Goal: Information Seeking & Learning: Understand process/instructions

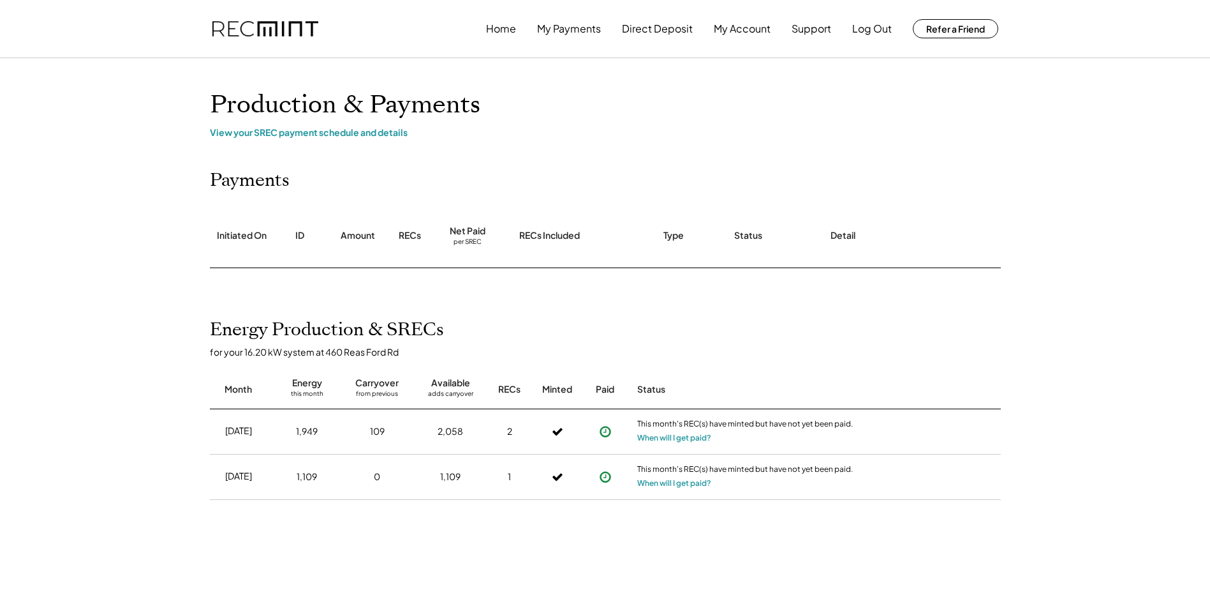
click at [564, 40] on button "My Payments" at bounding box center [569, 29] width 64 height 26
click at [575, 25] on button "My Payments" at bounding box center [569, 29] width 64 height 26
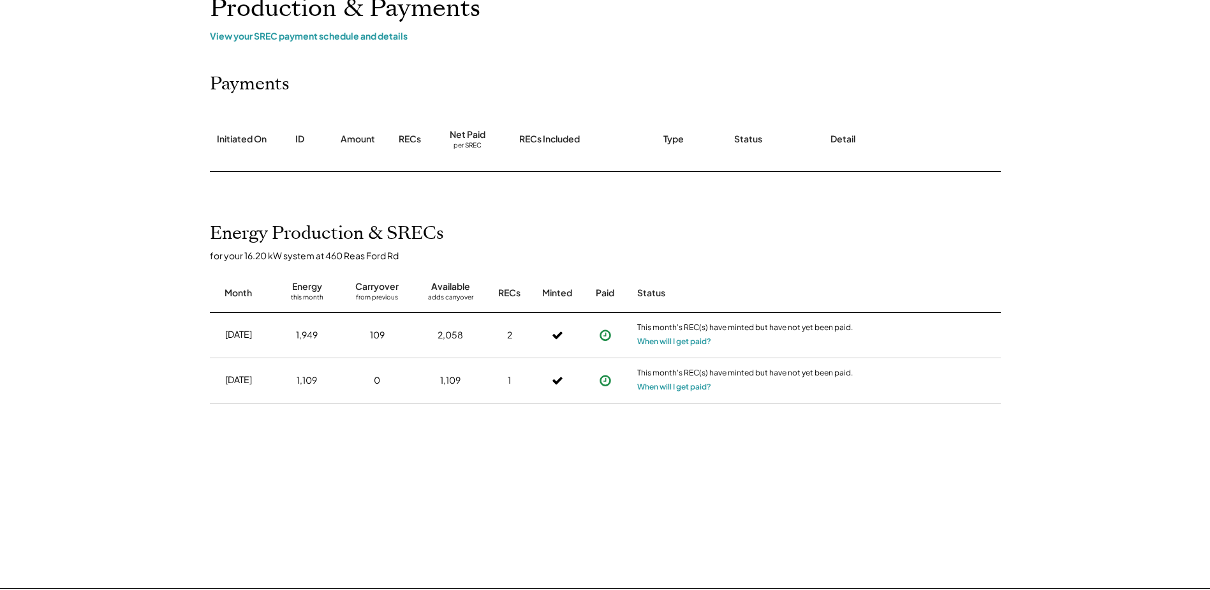
scroll to position [191, 0]
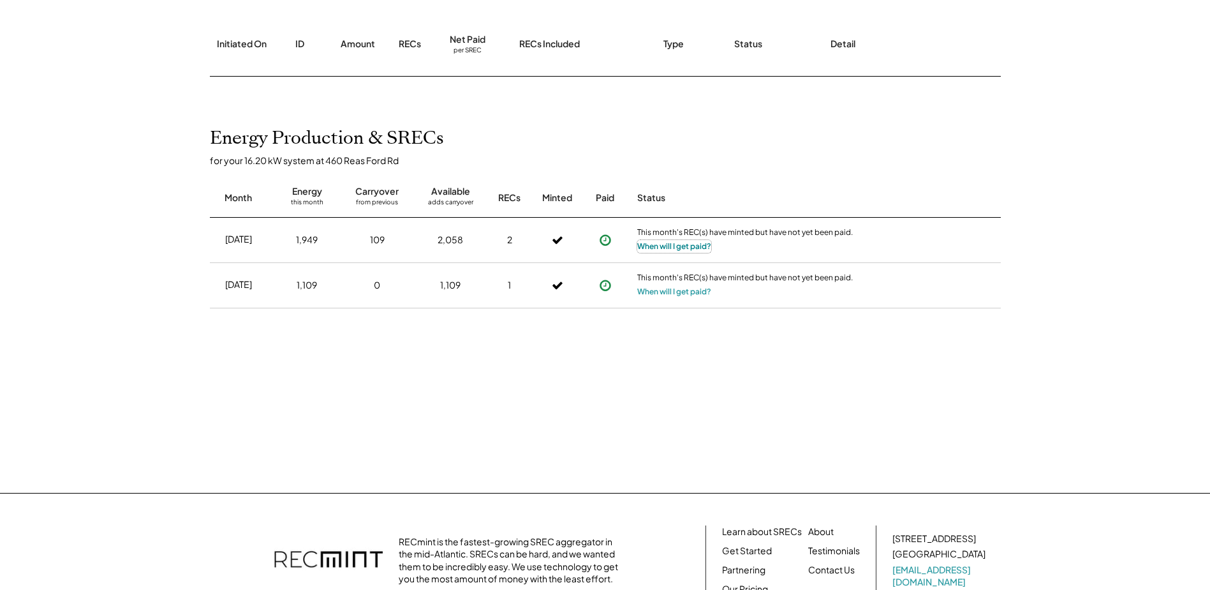
click at [671, 251] on button "When will I get paid?" at bounding box center [674, 246] width 74 height 13
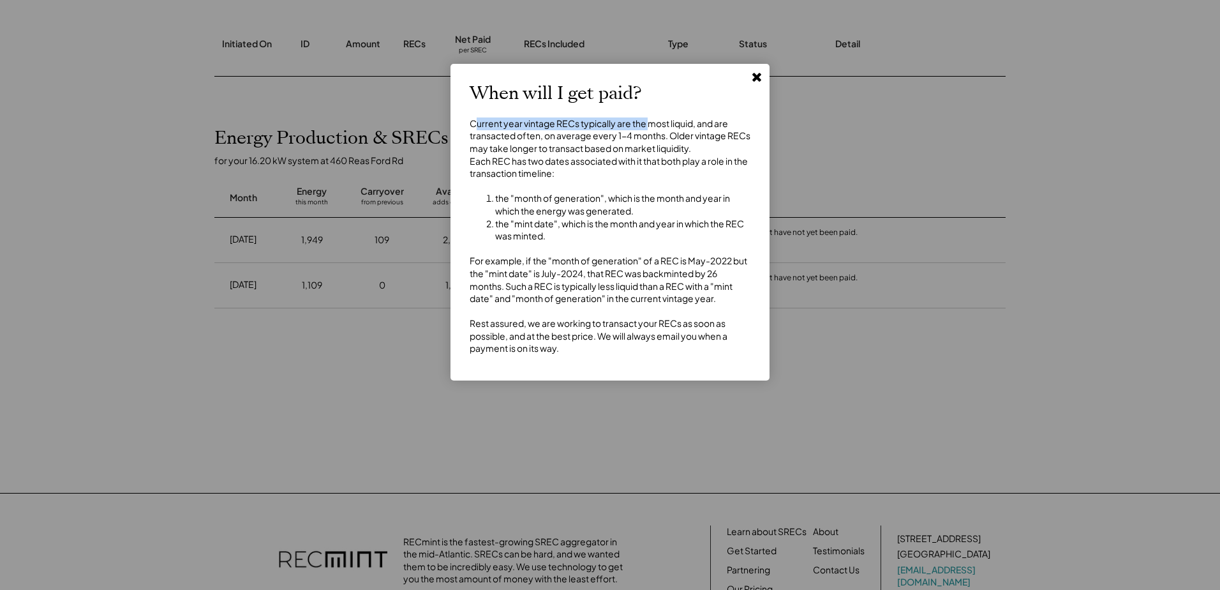
drag, startPoint x: 478, startPoint y: 123, endPoint x: 650, endPoint y: 124, distance: 172.3
click at [650, 124] on div "Current year vintage RECs typically are the most liquid, and are transacted oft…" at bounding box center [610, 235] width 281 height 237
drag, startPoint x: 564, startPoint y: 124, endPoint x: 709, endPoint y: 125, distance: 144.8
click at [709, 125] on div "Current year vintage RECs typically are the most liquid, and are transacted oft…" at bounding box center [610, 235] width 281 height 237
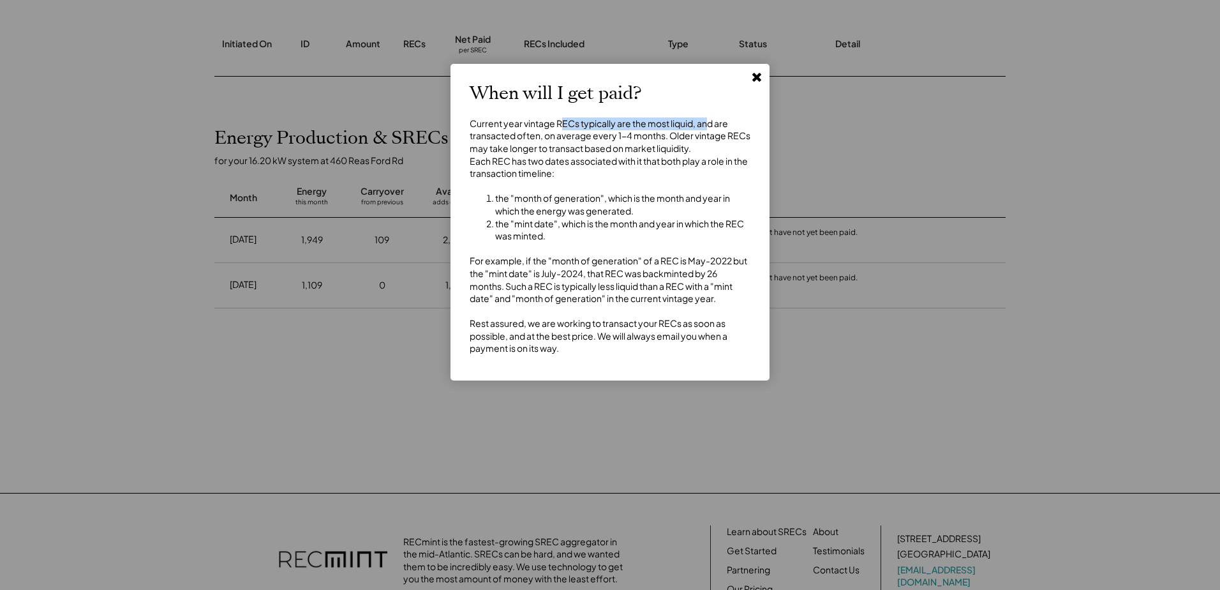
click at [709, 126] on div "Current year vintage RECs typically are the most liquid, and are transacted oft…" at bounding box center [610, 235] width 281 height 237
drag, startPoint x: 485, startPoint y: 132, endPoint x: 607, endPoint y: 137, distance: 122.6
click at [607, 137] on div "Current year vintage RECs typically are the most liquid, and are transacted oft…" at bounding box center [610, 235] width 281 height 237
drag, startPoint x: 607, startPoint y: 137, endPoint x: 601, endPoint y: 135, distance: 6.5
click at [607, 137] on div "Current year vintage RECs typically are the most liquid, and are transacted oft…" at bounding box center [610, 235] width 281 height 237
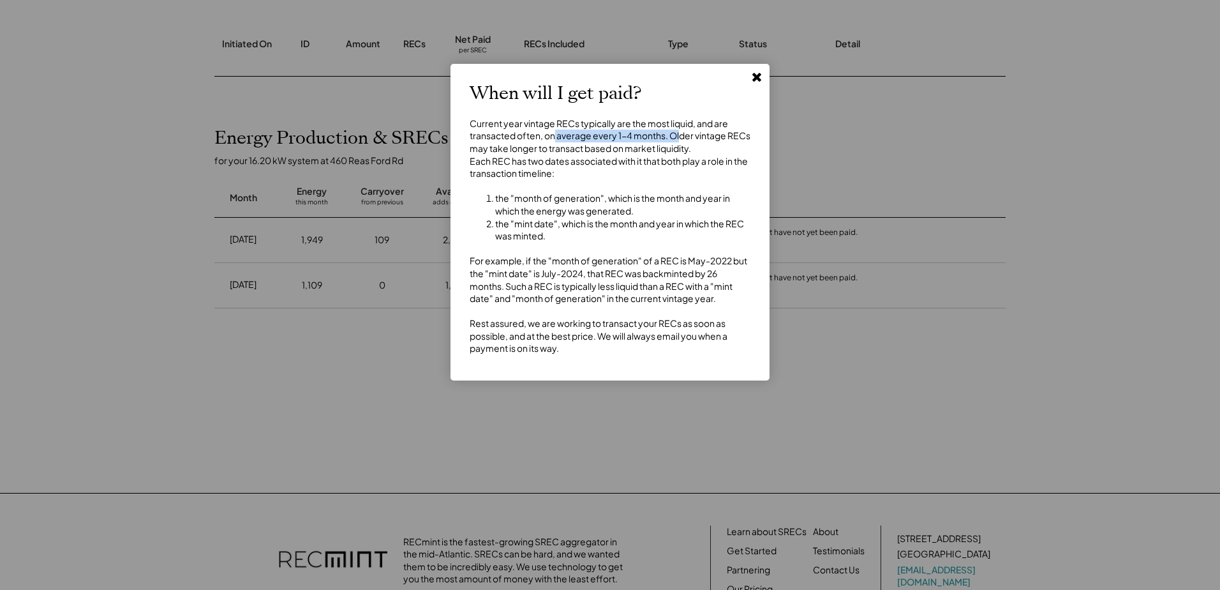
drag, startPoint x: 611, startPoint y: 144, endPoint x: 681, endPoint y: 139, distance: 69.7
click at [681, 139] on div "Current year vintage RECs typically are the most liquid, and are transacted oft…" at bounding box center [610, 235] width 281 height 237
drag, startPoint x: 482, startPoint y: 170, endPoint x: 647, endPoint y: 174, distance: 164.7
click at [647, 174] on div "Current year vintage RECs typically are the most liquid, and are transacted oft…" at bounding box center [610, 235] width 281 height 237
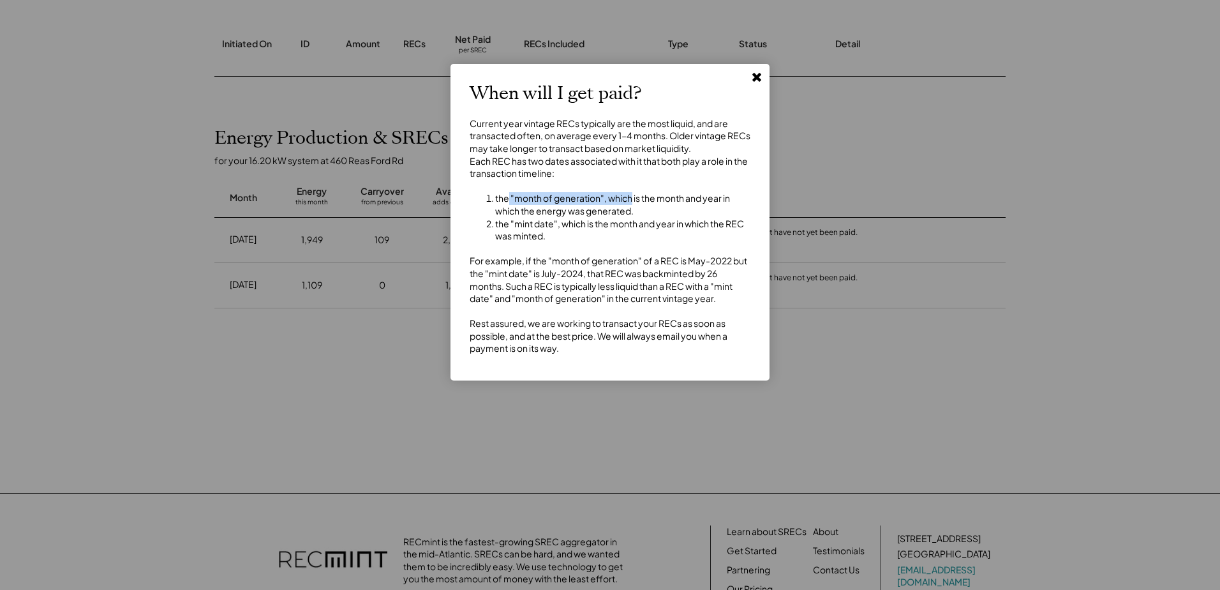
drag, startPoint x: 507, startPoint y: 214, endPoint x: 630, endPoint y: 215, distance: 123.1
click at [630, 215] on li "the "month of generation", which is the month and year in which the energy was …" at bounding box center [622, 204] width 255 height 25
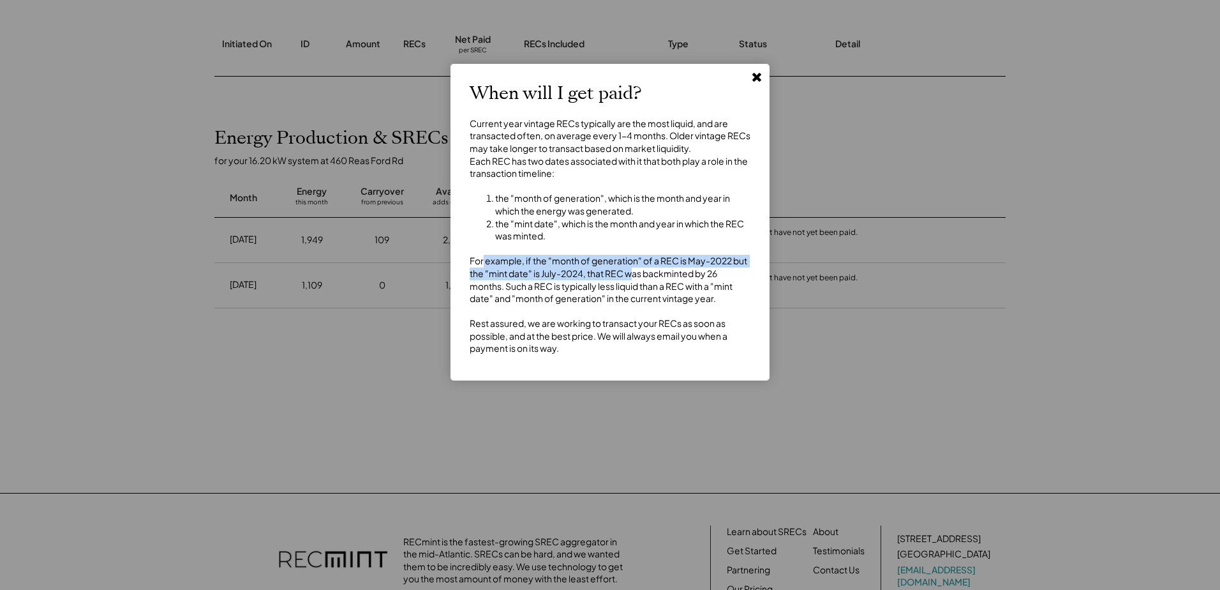
drag, startPoint x: 483, startPoint y: 279, endPoint x: 635, endPoint y: 288, distance: 152.1
click at [635, 288] on div "Current year vintage RECs typically are the most liquid, and are transacted oft…" at bounding box center [610, 235] width 281 height 237
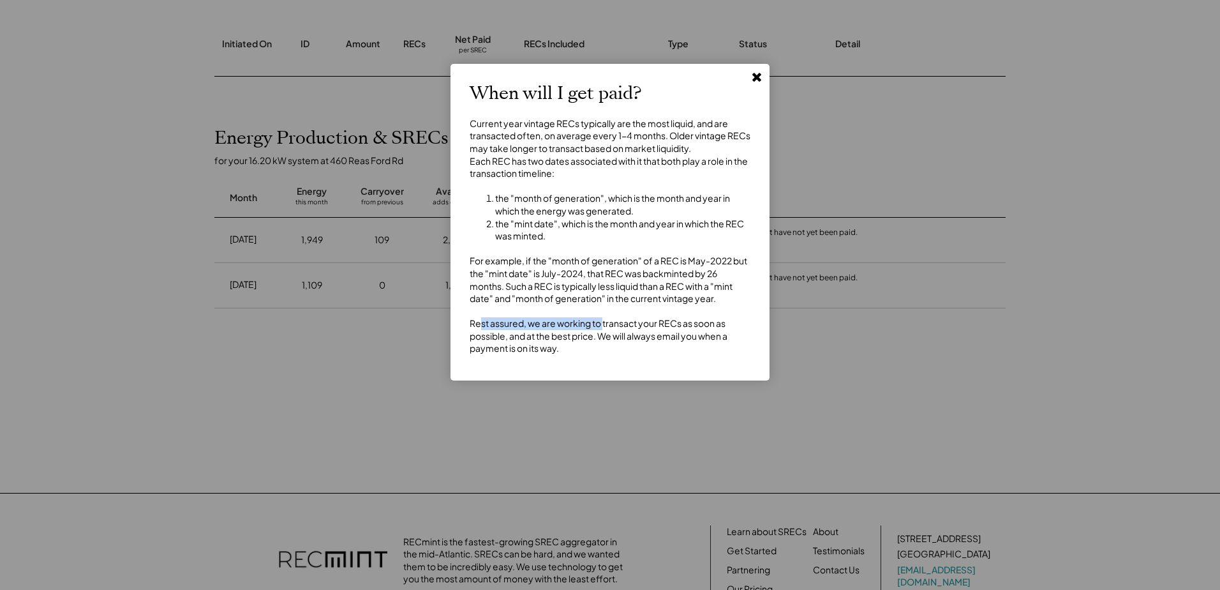
drag, startPoint x: 480, startPoint y: 332, endPoint x: 603, endPoint y: 338, distance: 122.7
click at [603, 338] on div "Current year vintage RECs typically are the most liquid, and are transacted oft…" at bounding box center [610, 235] width 281 height 237
click at [756, 72] on icon at bounding box center [756, 76] width 13 height 13
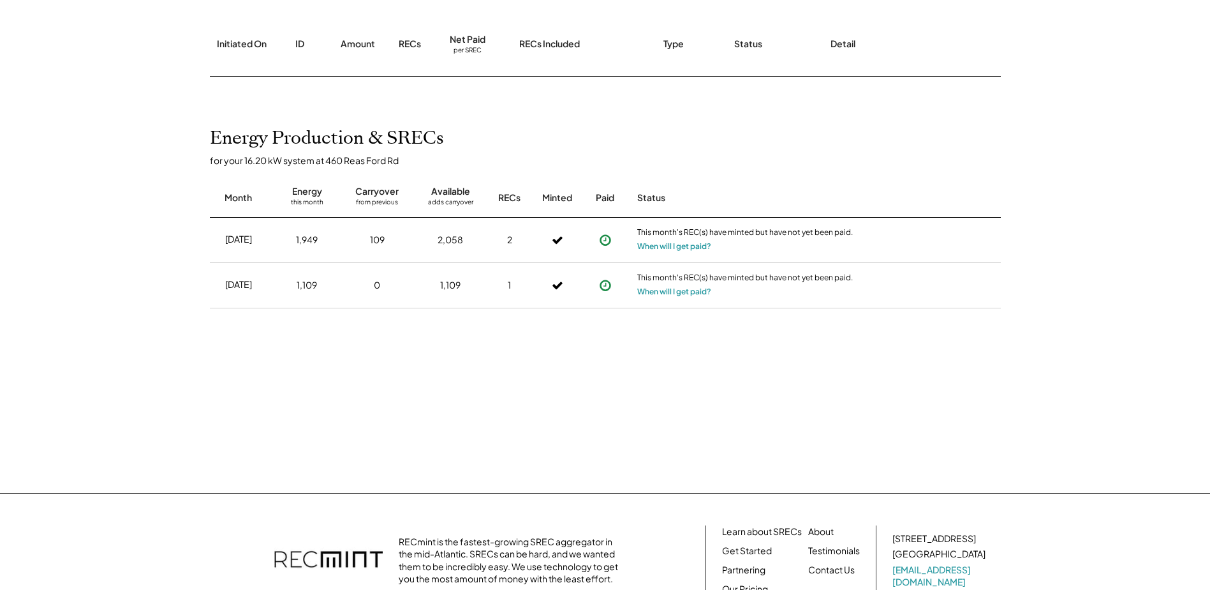
click at [594, 393] on div "[DATE] 1,949 109 2,058 2 This month's REC(s) have minted but have not yet been …" at bounding box center [605, 313] width 791 height 191
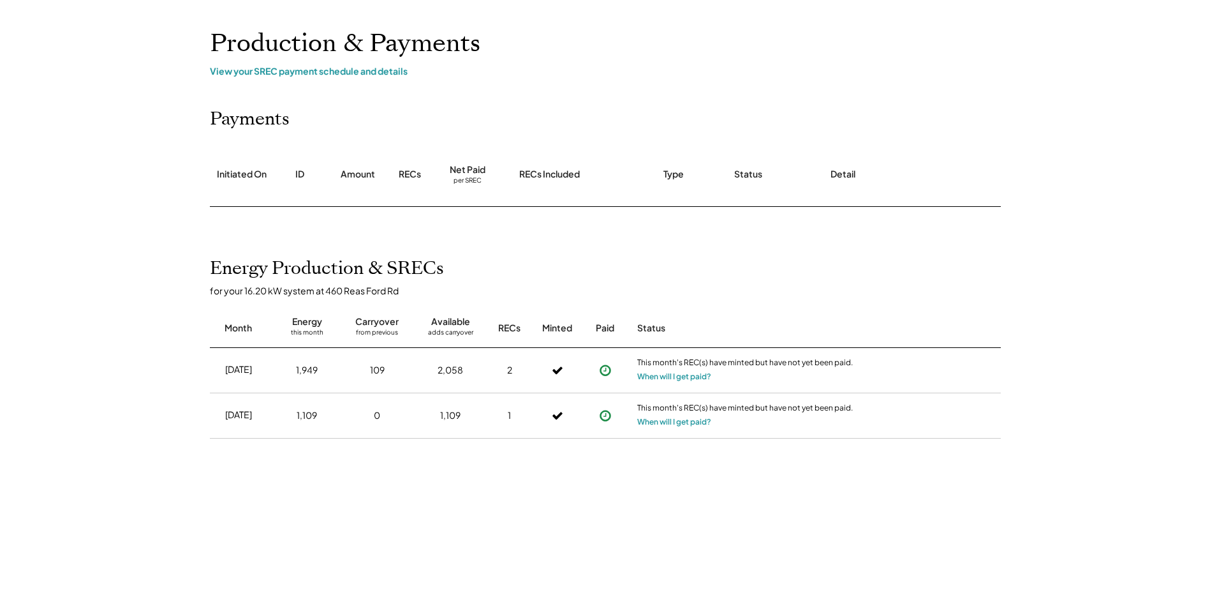
scroll to position [0, 0]
